Goal: Transaction & Acquisition: Purchase product/service

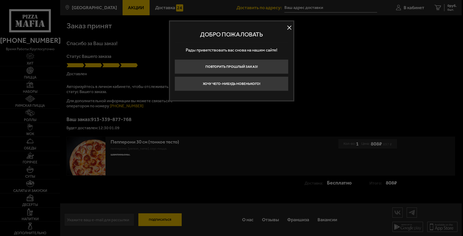
click at [291, 28] on button at bounding box center [290, 28] width 8 height 8
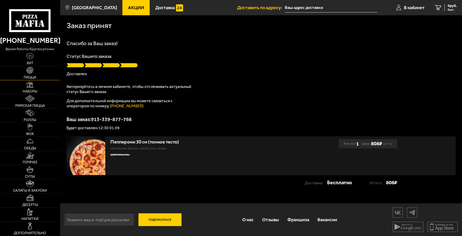
click at [50, 69] on link "Пицца" at bounding box center [30, 73] width 60 height 14
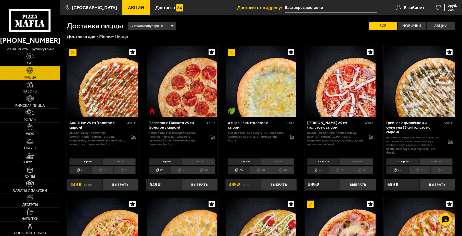
click at [110, 168] on li "30" at bounding box center [102, 170] width 22 height 8
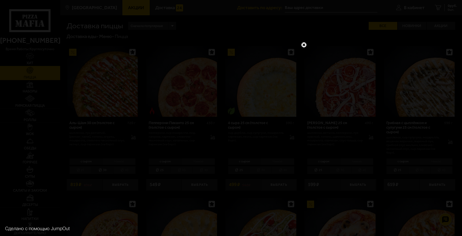
click at [305, 40] on div at bounding box center [231, 118] width 462 height 236
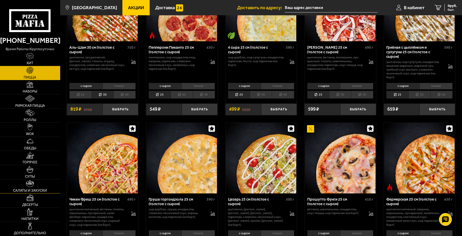
scroll to position [76, 0]
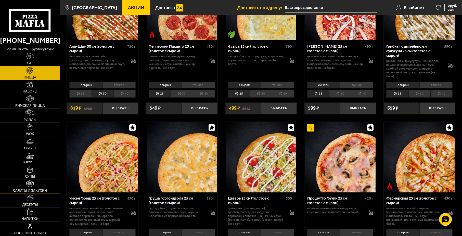
click at [33, 187] on link "Салаты и закуски" at bounding box center [30, 186] width 60 height 14
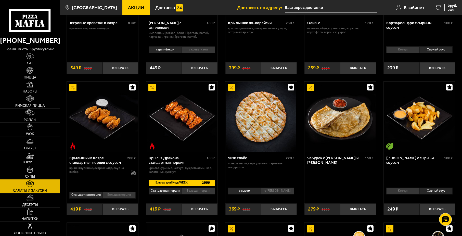
scroll to position [102, 0]
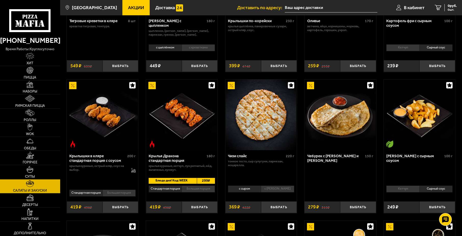
click at [339, 158] on div "Чебурек с [PERSON_NAME] и [PERSON_NAME]" at bounding box center [335, 158] width 57 height 9
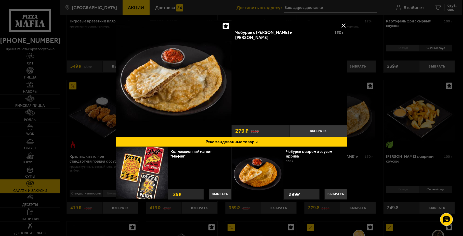
click at [368, 157] on div at bounding box center [231, 118] width 463 height 236
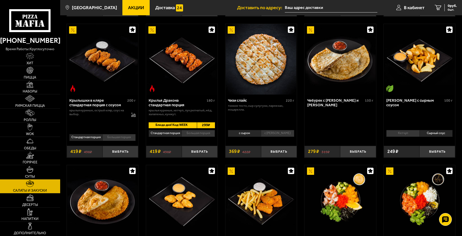
scroll to position [153, 0]
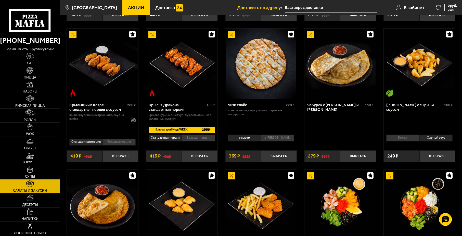
click at [331, 109] on div "Чебурек с [PERSON_NAME] и [PERSON_NAME]" at bounding box center [335, 107] width 57 height 9
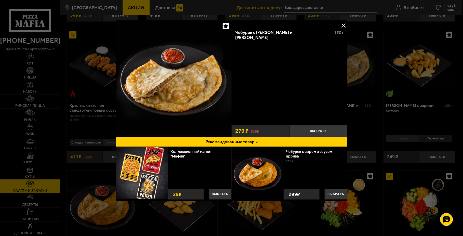
click at [189, 73] on img at bounding box center [174, 78] width 116 height 116
click at [371, 116] on div at bounding box center [231, 118] width 463 height 236
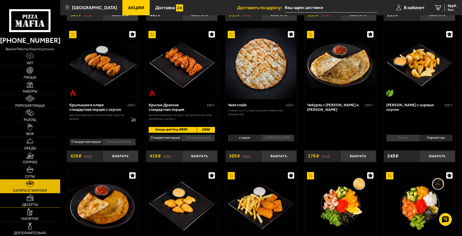
click at [34, 207] on span "Десерты" at bounding box center [30, 205] width 16 height 4
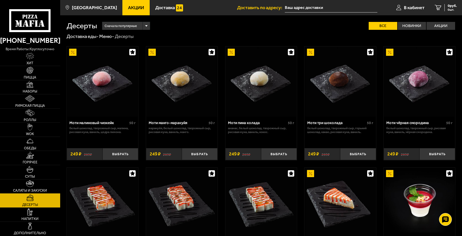
click at [36, 195] on link "Десерты" at bounding box center [30, 200] width 60 height 14
click at [36, 190] on span "Салаты и закуски" at bounding box center [30, 191] width 34 height 4
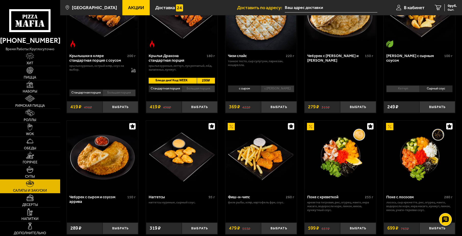
scroll to position [204, 0]
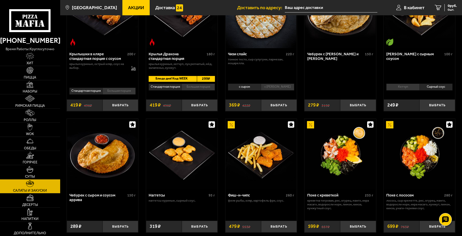
click at [458, 156] on div "Тигровые креветки в кляре 8 шт креветка тигровая, темпура. Выбрать 639 ₽ 549 ₽ …" at bounding box center [260, 37] width 401 height 403
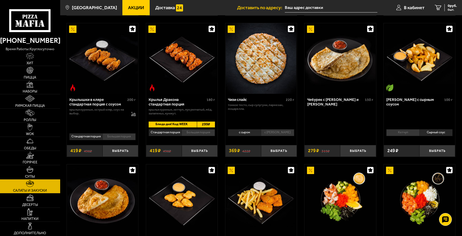
scroll to position [153, 0]
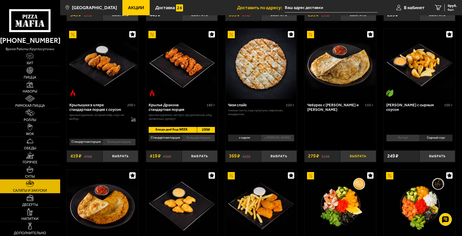
click at [344, 161] on button "Выбрать" at bounding box center [358, 156] width 36 height 12
click at [374, 159] on button "+" at bounding box center [370, 156] width 12 height 12
click at [414, 141] on li "Кетчуп" at bounding box center [402, 137] width 33 height 7
click at [429, 140] on li "Сырный соус" at bounding box center [435, 137] width 33 height 7
click at [414, 140] on li "Кетчуп" at bounding box center [402, 137] width 33 height 7
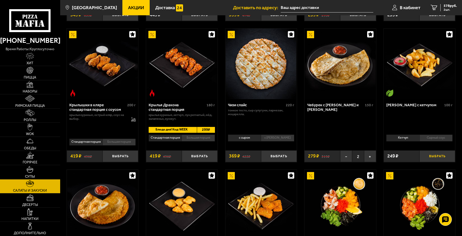
click at [431, 156] on button "Выбрать" at bounding box center [437, 156] width 36 height 12
click at [435, 4] on link "3 790 руб. 3 шт." at bounding box center [443, 7] width 36 height 15
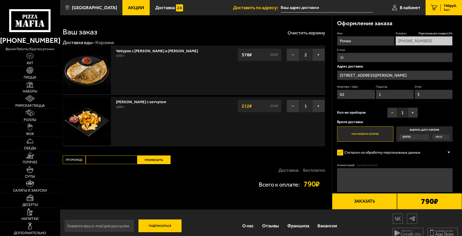
click at [384, 201] on button "Заказать" at bounding box center [364, 201] width 65 height 16
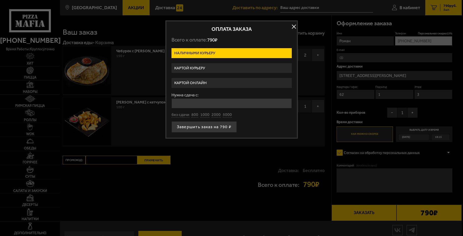
click at [223, 67] on label "Картой курьеру" at bounding box center [231, 68] width 120 height 10
click at [0, 0] on input "Картой курьеру" at bounding box center [0, 0] width 0 height 0
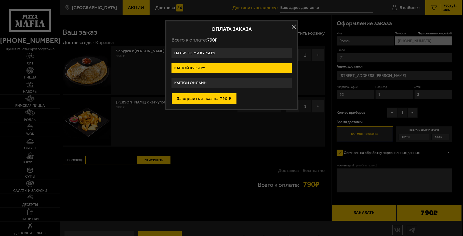
click at [227, 101] on button "Завершить заказ на 790 ₽" at bounding box center [203, 98] width 65 height 11
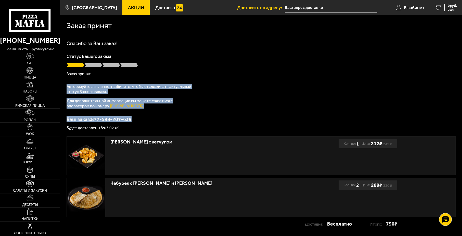
drag, startPoint x: 224, startPoint y: 83, endPoint x: 235, endPoint y: 100, distance: 20.2
click at [235, 100] on div "Спасибо за Ваш заказ! Статус Вашего заказа Заказ принят Авторизуйтесь в личном …" at bounding box center [260, 85] width 389 height 89
